Goal: Ask a question

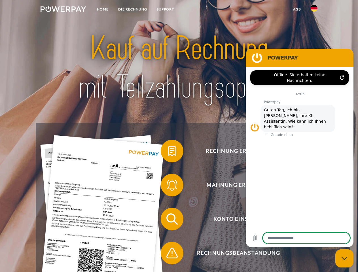
click at [63, 10] on img at bounding box center [64, 9] width 46 height 6
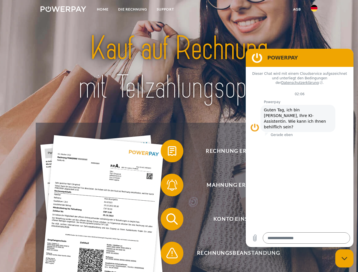
click at [314, 10] on img at bounding box center [314, 8] width 7 height 7
click at [297, 9] on link "agb" at bounding box center [297, 9] width 18 height 10
click at [168, 152] on span at bounding box center [163, 151] width 28 height 28
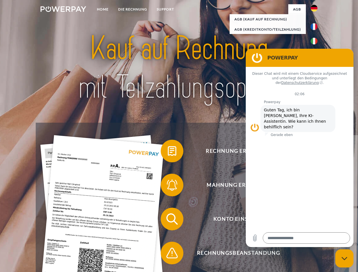
click at [168, 186] on span at bounding box center [163, 185] width 28 height 28
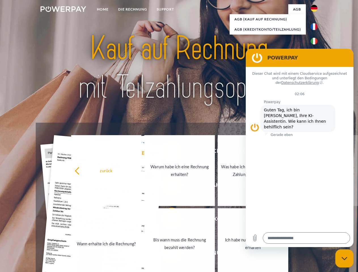
click at [168, 220] on link "Bis wann muss die Rechnung bezahlt werden?" at bounding box center [179, 243] width 71 height 71
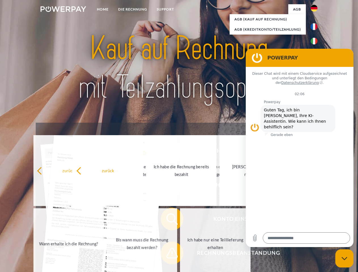
click at [168, 254] on span at bounding box center [163, 253] width 28 height 28
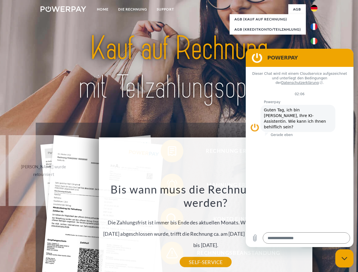
click at [345, 259] on icon "Messaging-Fenster schließen" at bounding box center [345, 259] width 6 height 4
type textarea "*"
